Goal: Task Accomplishment & Management: Use online tool/utility

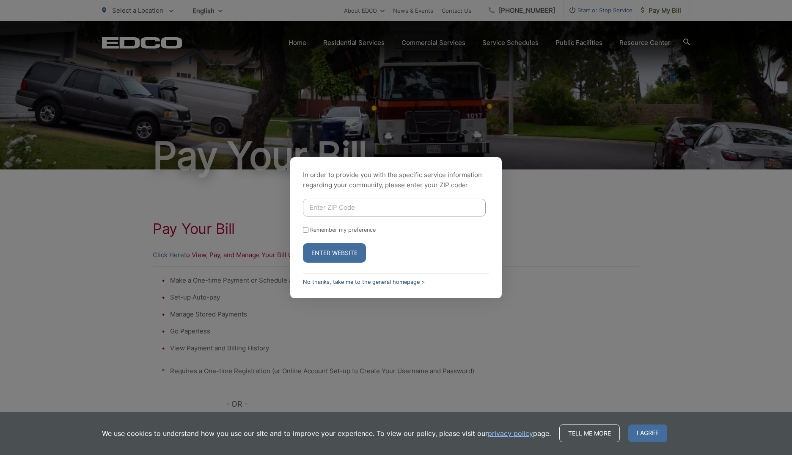
click at [330, 281] on link "No thanks, take me to the general homepage >" at bounding box center [364, 281] width 122 height 6
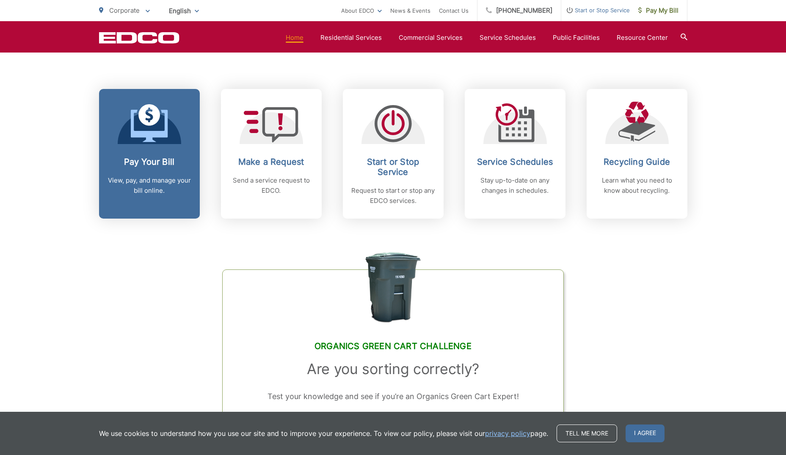
scroll to position [339, 0]
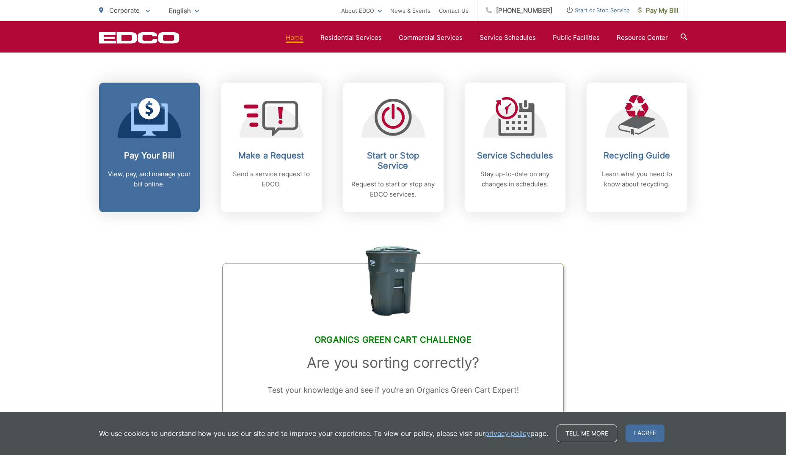
click at [157, 128] on icon at bounding box center [149, 119] width 37 height 32
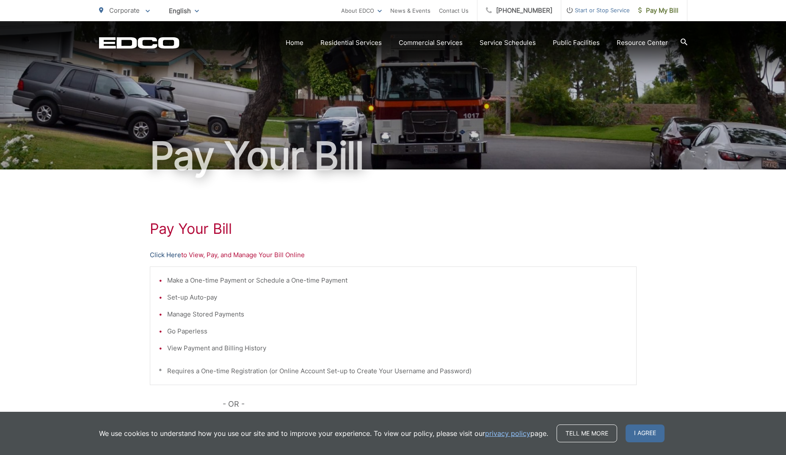
click at [170, 256] on link "Click Here" at bounding box center [165, 255] width 31 height 10
